Goal: Transaction & Acquisition: Purchase product/service

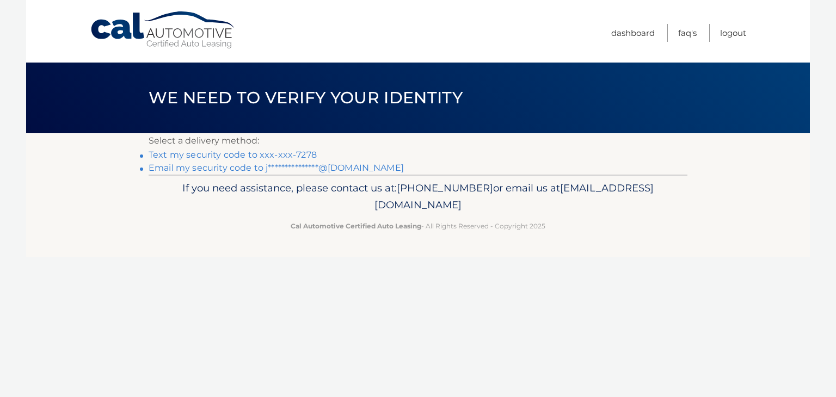
click at [283, 157] on link "Text my security code to xxx-xxx-7278" at bounding box center [233, 155] width 168 height 10
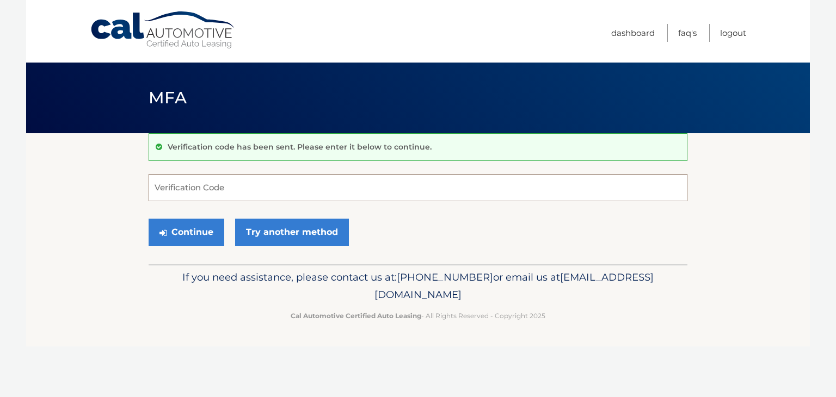
click at [268, 181] on input "Verification Code" at bounding box center [418, 187] width 539 height 27
type input "413493"
click at [160, 229] on icon "submit" at bounding box center [163, 233] width 8 height 9
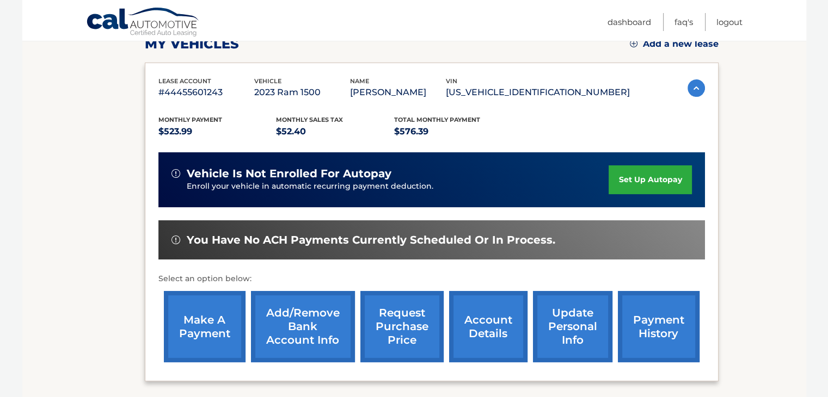
scroll to position [163, 0]
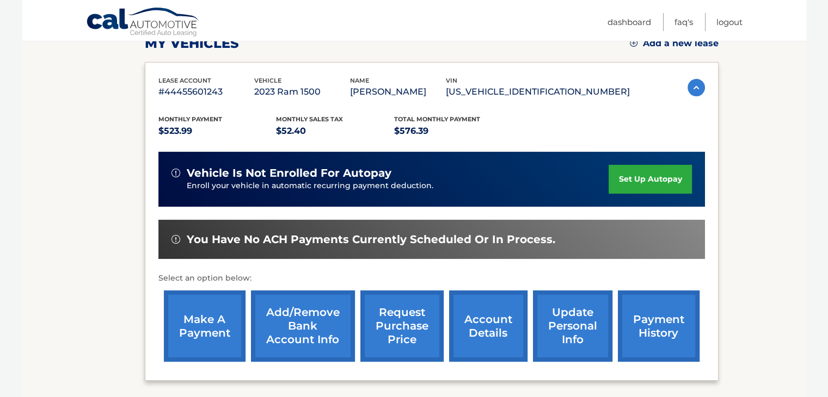
click at [198, 306] on link "make a payment" at bounding box center [205, 326] width 82 height 71
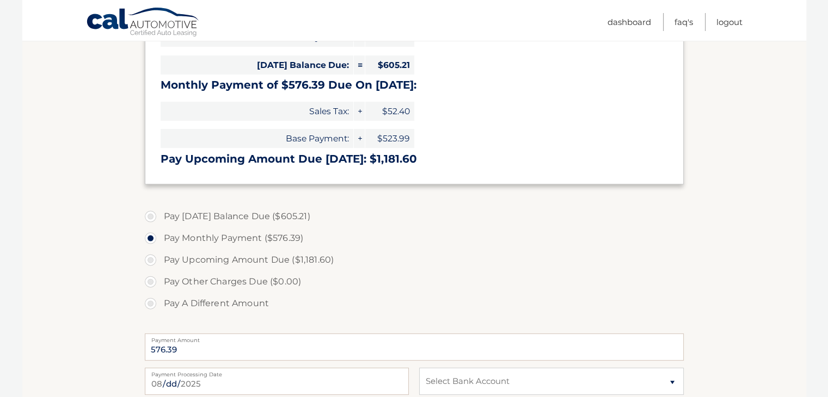
scroll to position [327, 0]
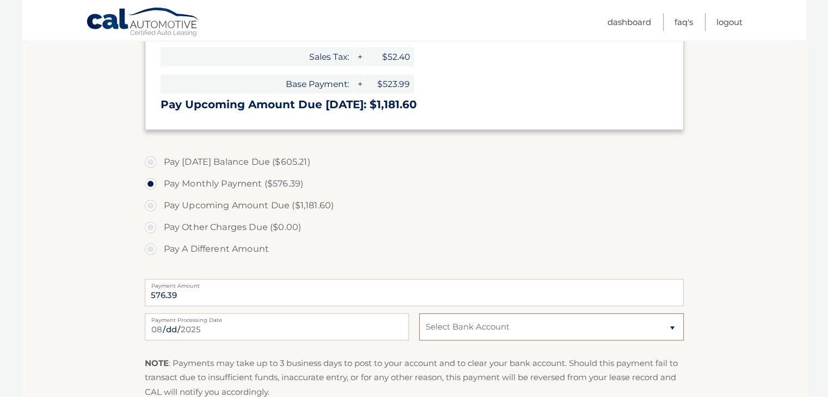
click at [455, 336] on select "Select Bank Account Checking CLEARVIEW FEDERAL CREDIT UNION *****3436 Checking …" at bounding box center [551, 327] width 264 height 27
select select "MDEwNjY4YWQtYjQyZi00MjU5LWIwNmQtOGVhY2M0NDNhYzU5"
click at [419, 314] on select "Select Bank Account Checking CLEARVIEW FEDERAL CREDIT UNION *****3436 Checking …" at bounding box center [551, 327] width 264 height 27
click at [464, 235] on label "Pay Other Charges Due ($0.00)" at bounding box center [414, 228] width 539 height 22
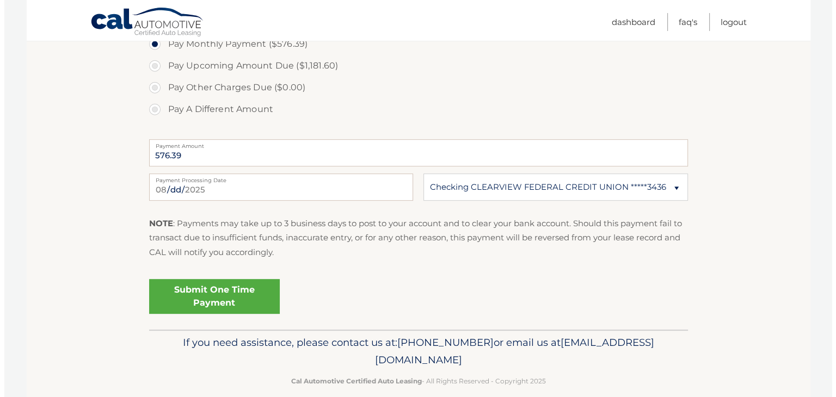
scroll to position [481, 0]
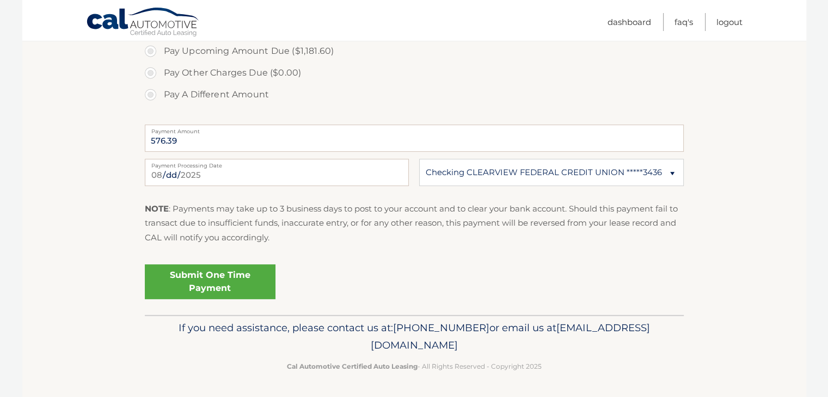
click at [254, 283] on link "Submit One Time Payment" at bounding box center [210, 282] width 131 height 35
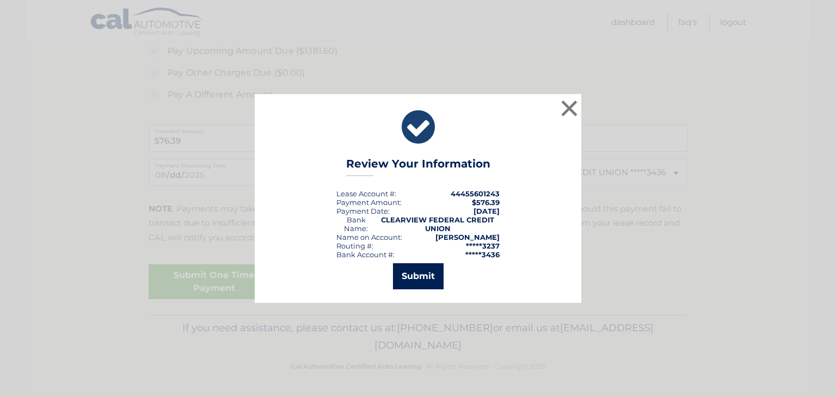
click at [429, 280] on button "Submit" at bounding box center [418, 276] width 51 height 26
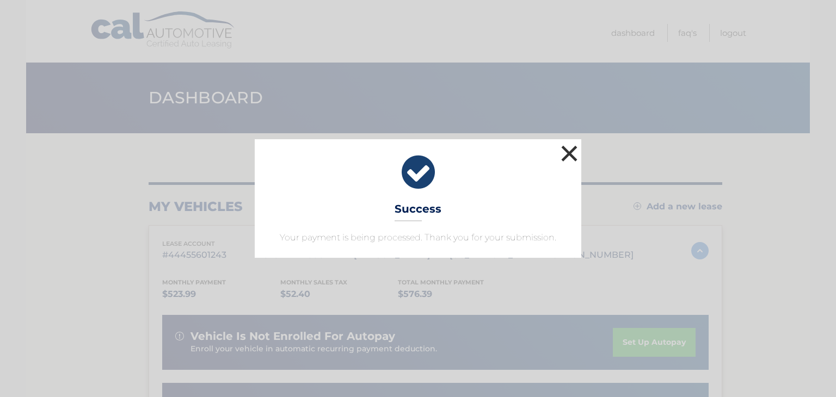
click at [569, 152] on button "×" at bounding box center [570, 154] width 22 height 22
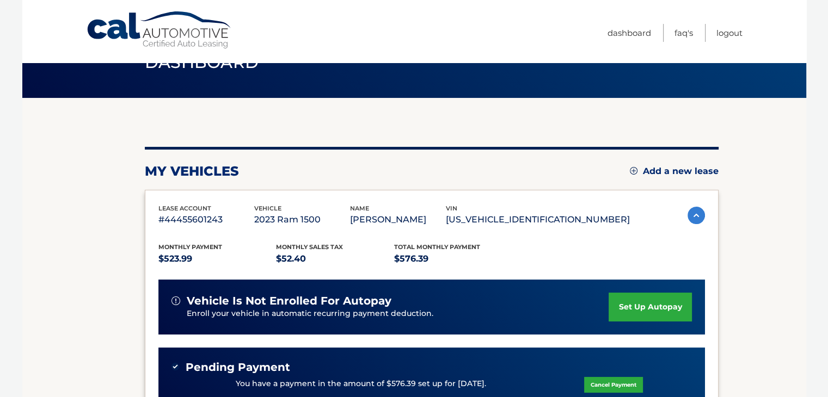
scroll to position [54, 0]
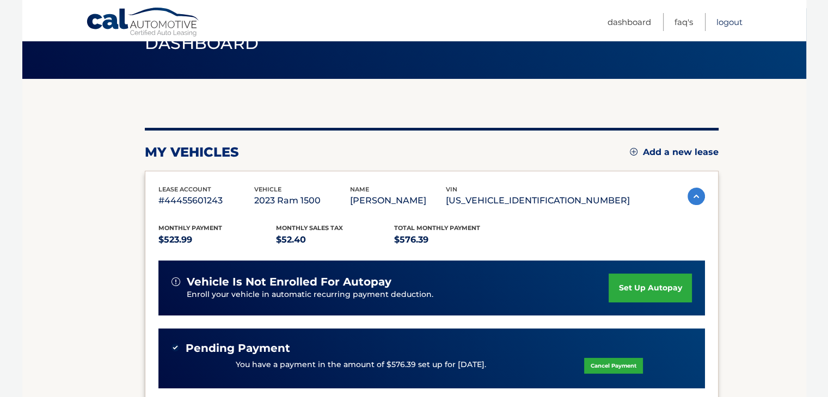
click at [736, 24] on link "Logout" at bounding box center [729, 22] width 26 height 18
